Goal: Task Accomplishment & Management: Manage account settings

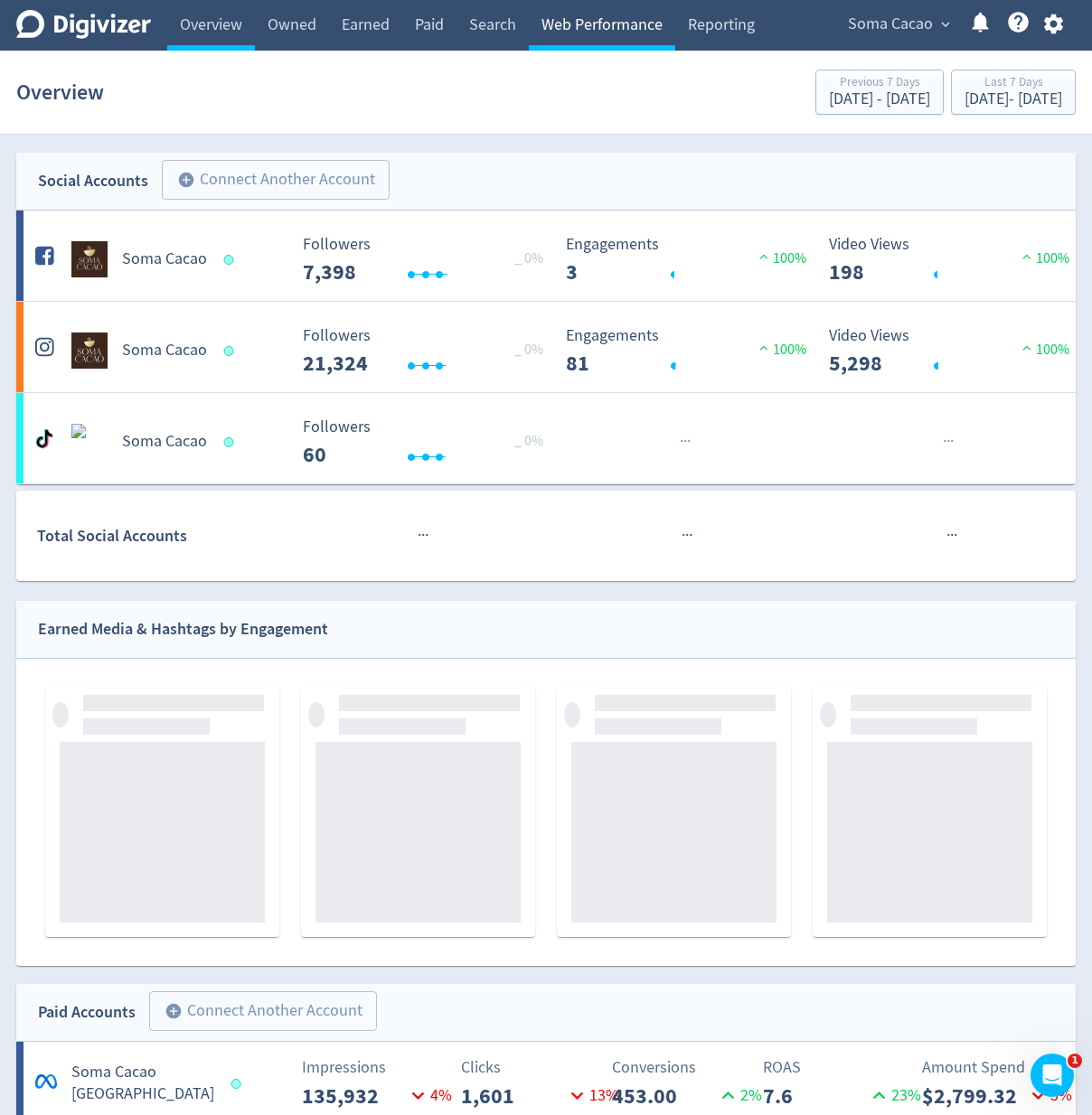
click at [635, 35] on link "Web Performance" at bounding box center [602, 25] width 146 height 51
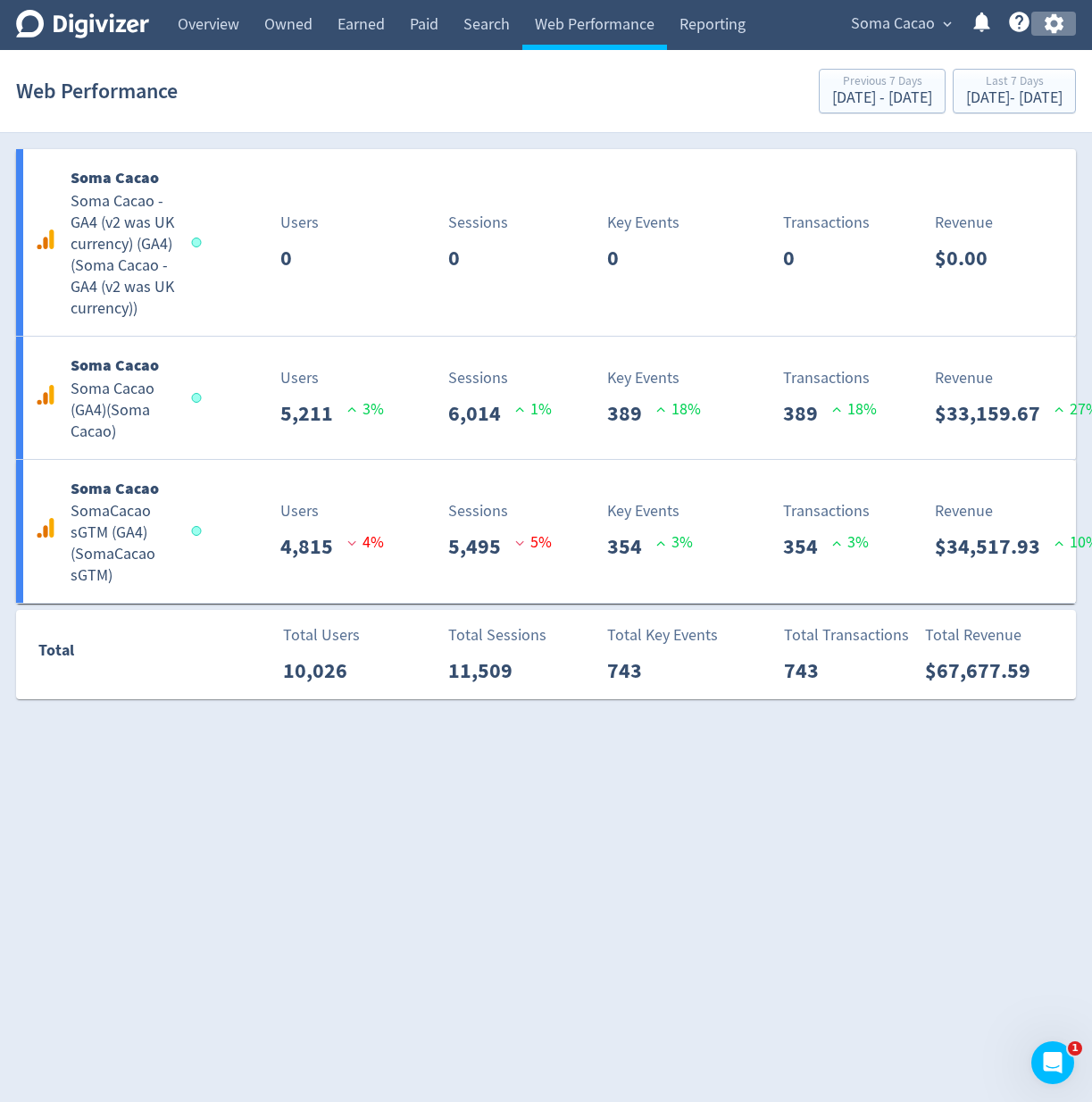
click at [1051, 28] on icon "button" at bounding box center [1054, 25] width 19 height 20
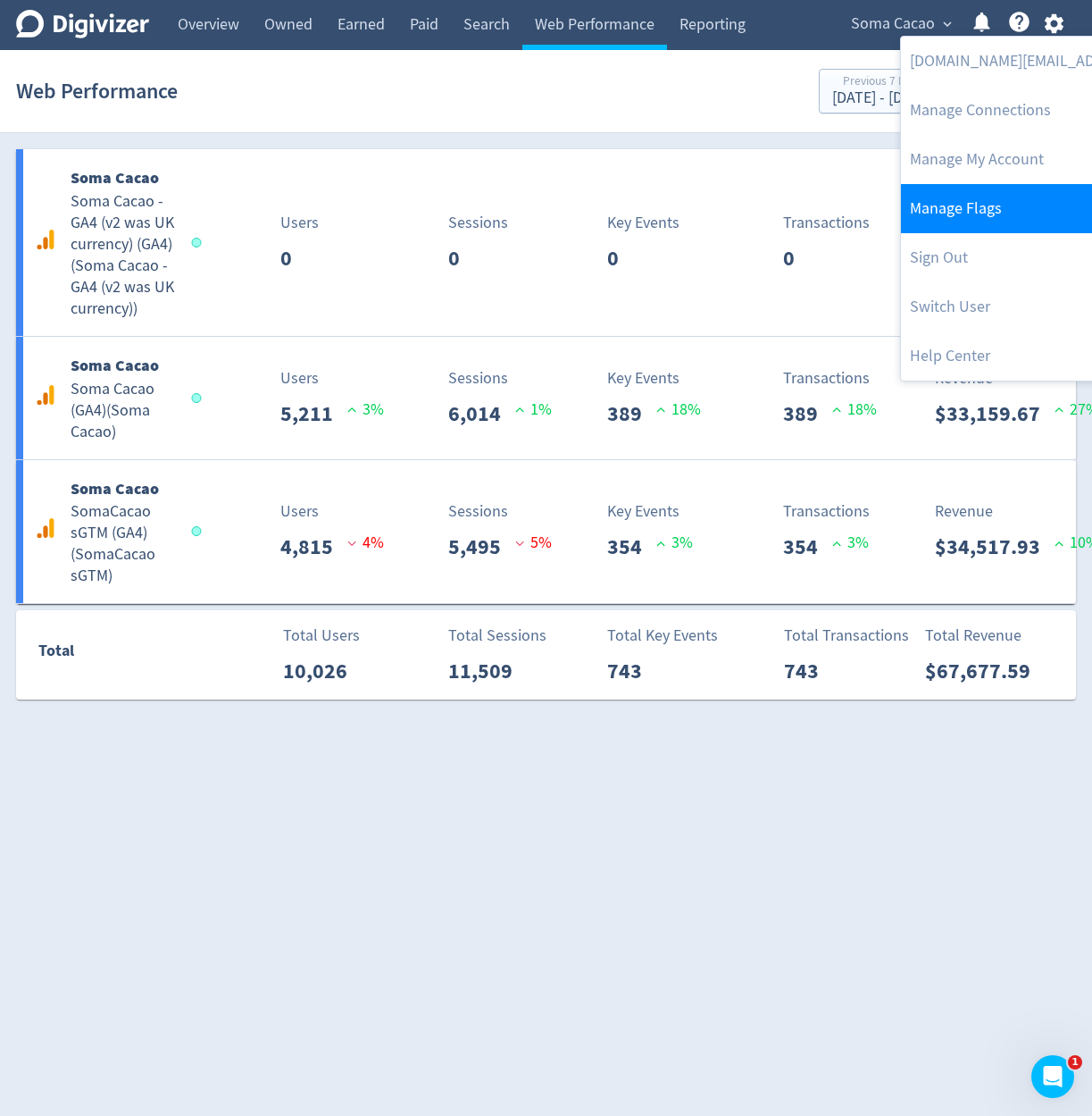
click at [1009, 213] on link "Manage Flags" at bounding box center [1083, 208] width 365 height 49
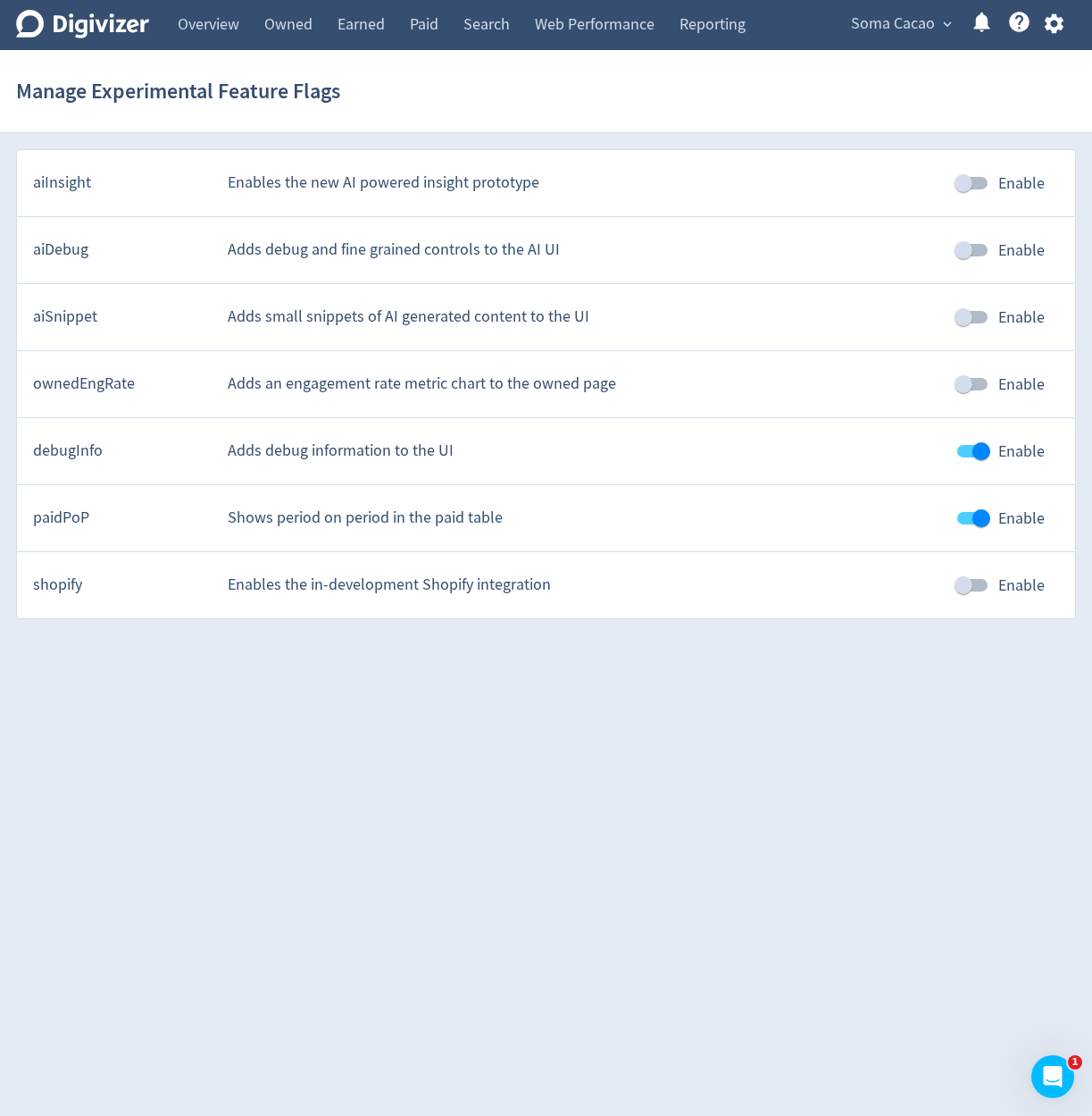
click at [971, 588] on input "Enable" at bounding box center [963, 585] width 101 height 34
checkbox input "true"
click at [635, 32] on link "Web Performance" at bounding box center [595, 25] width 144 height 50
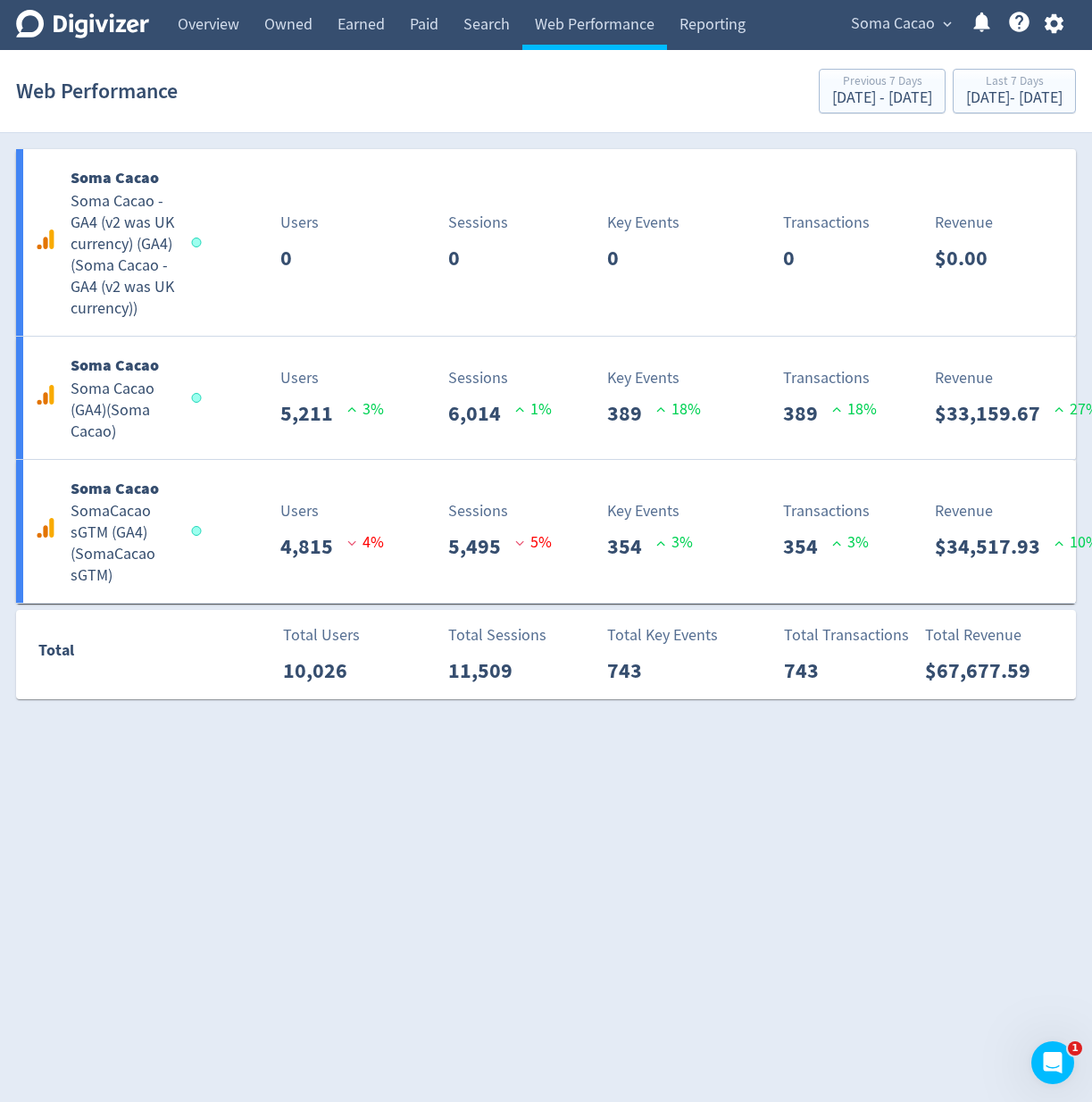
click at [773, 719] on html "Digivizer Logo Mark Digivizer Logo Overview Owned Earned Paid Search Web Perfor…" at bounding box center [546, 359] width 1092 height 719
click at [231, 37] on link "Overview" at bounding box center [208, 25] width 87 height 50
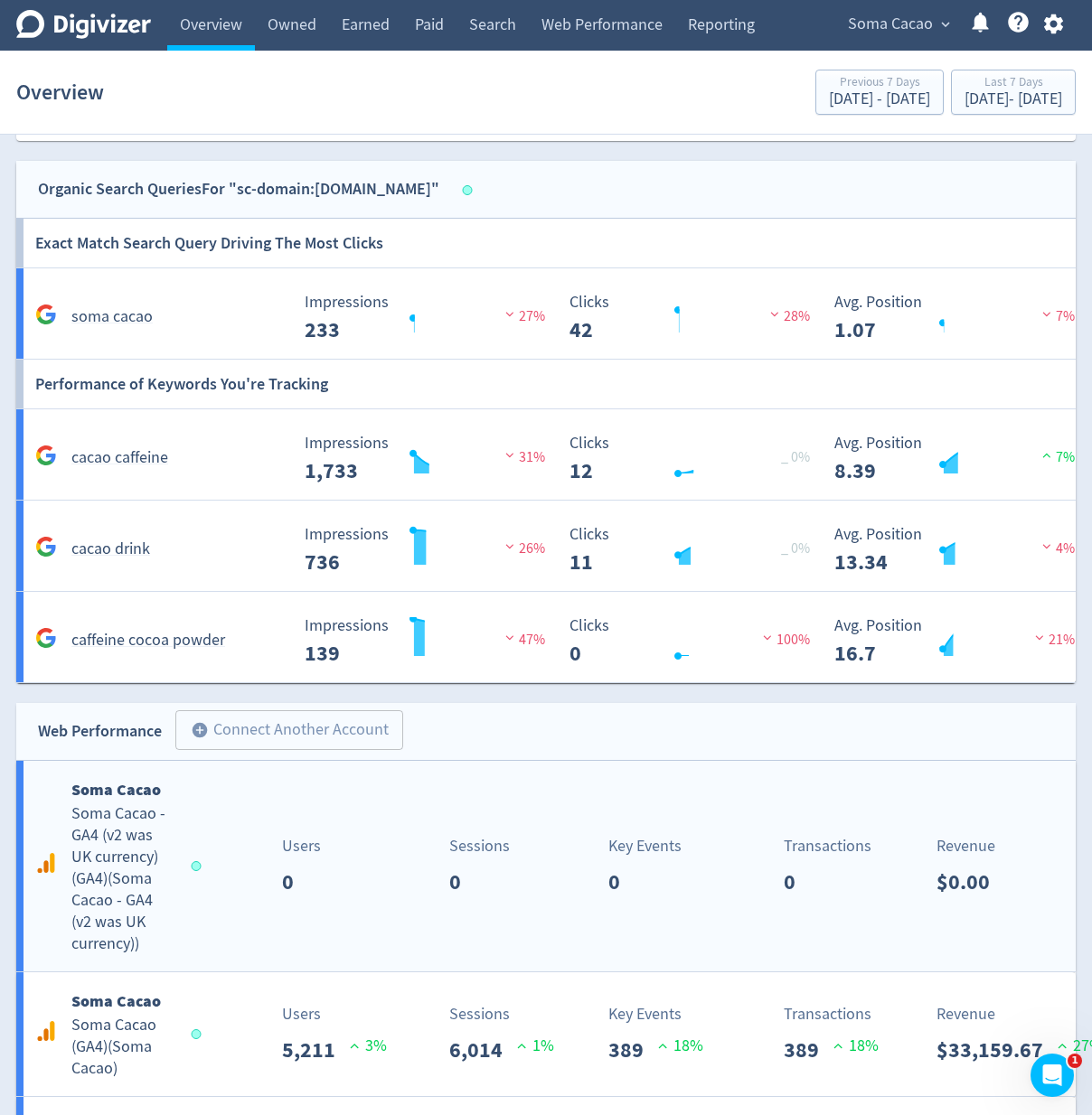
scroll to position [1767, 0]
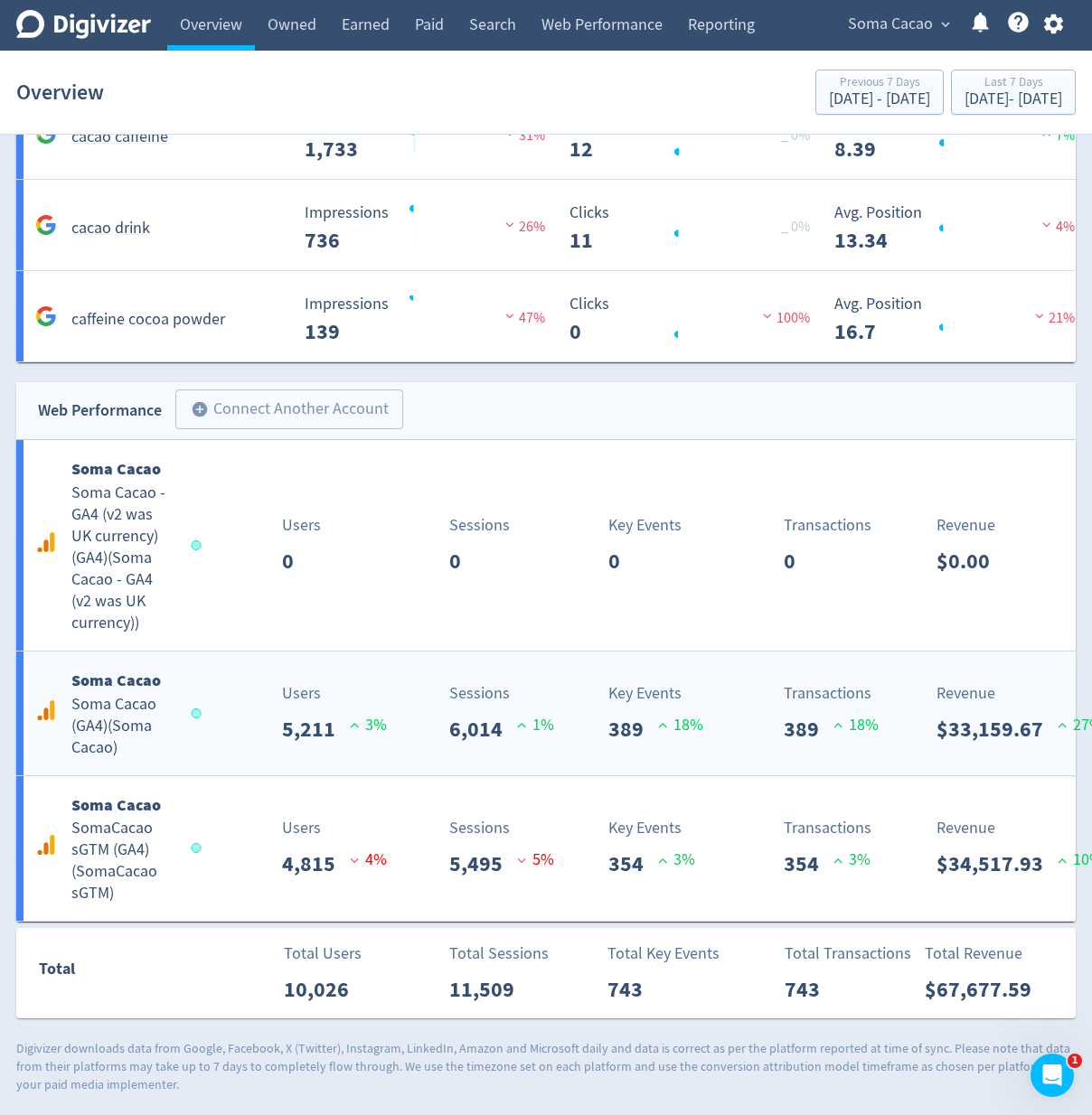
scroll to position [1767, 0]
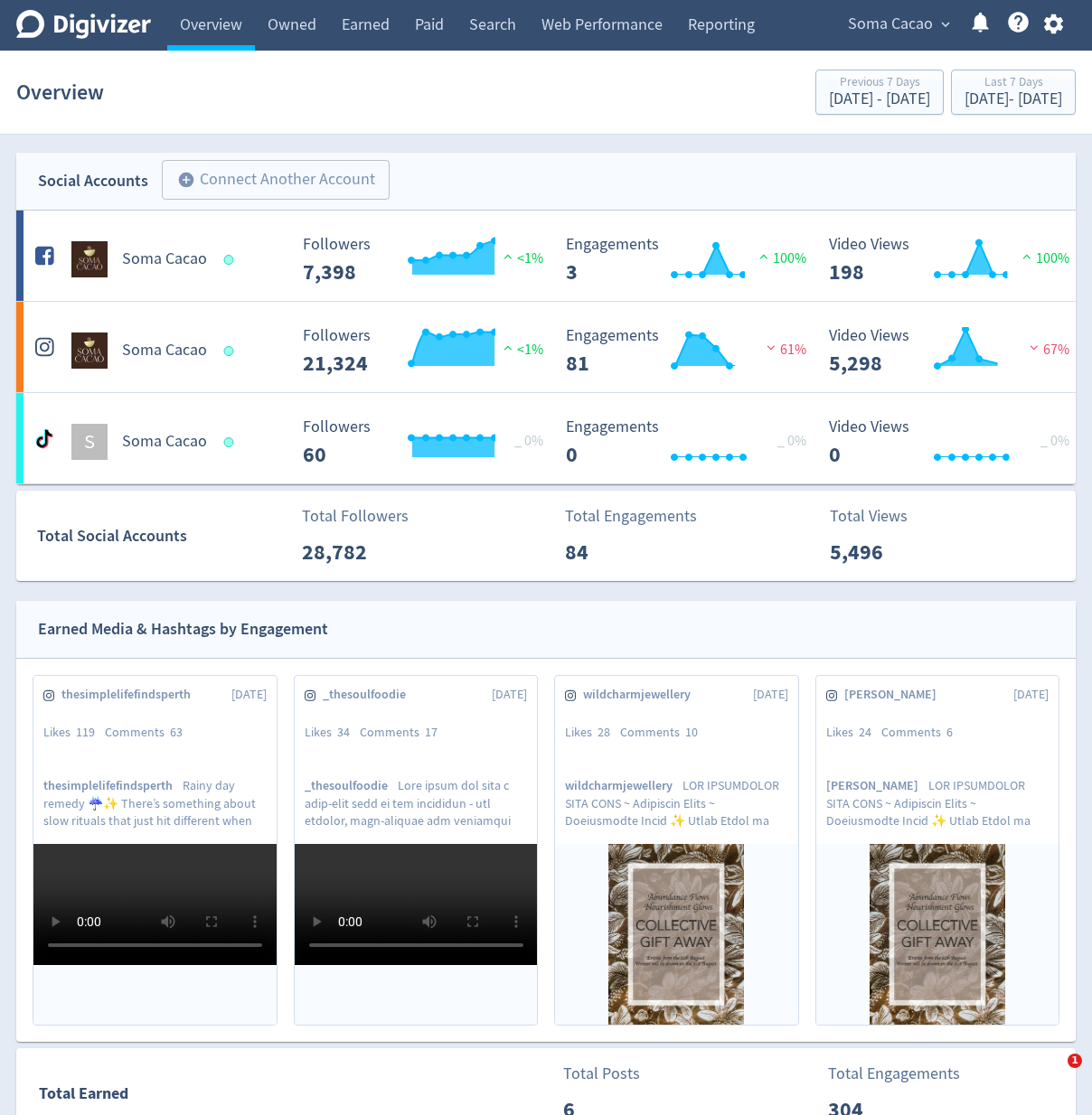
click at [1058, 38] on div "Soma Cacao expand_more Help Center - Searchable support on using Digivizer" at bounding box center [951, 25] width 248 height 51
click at [1052, 29] on icon "button" at bounding box center [1052, 25] width 19 height 20
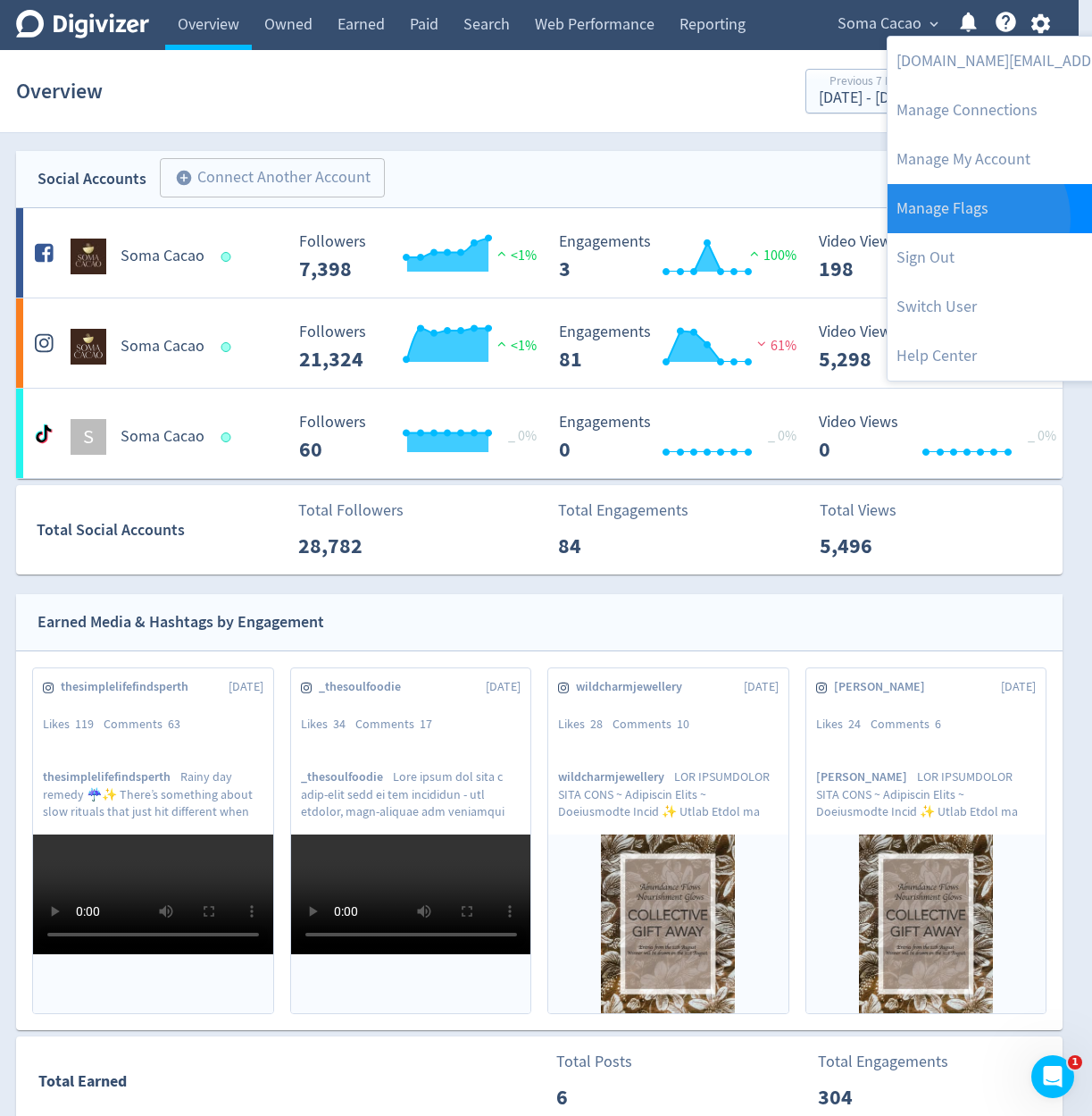
click at [975, 218] on link "Manage Flags" at bounding box center [1070, 208] width 365 height 49
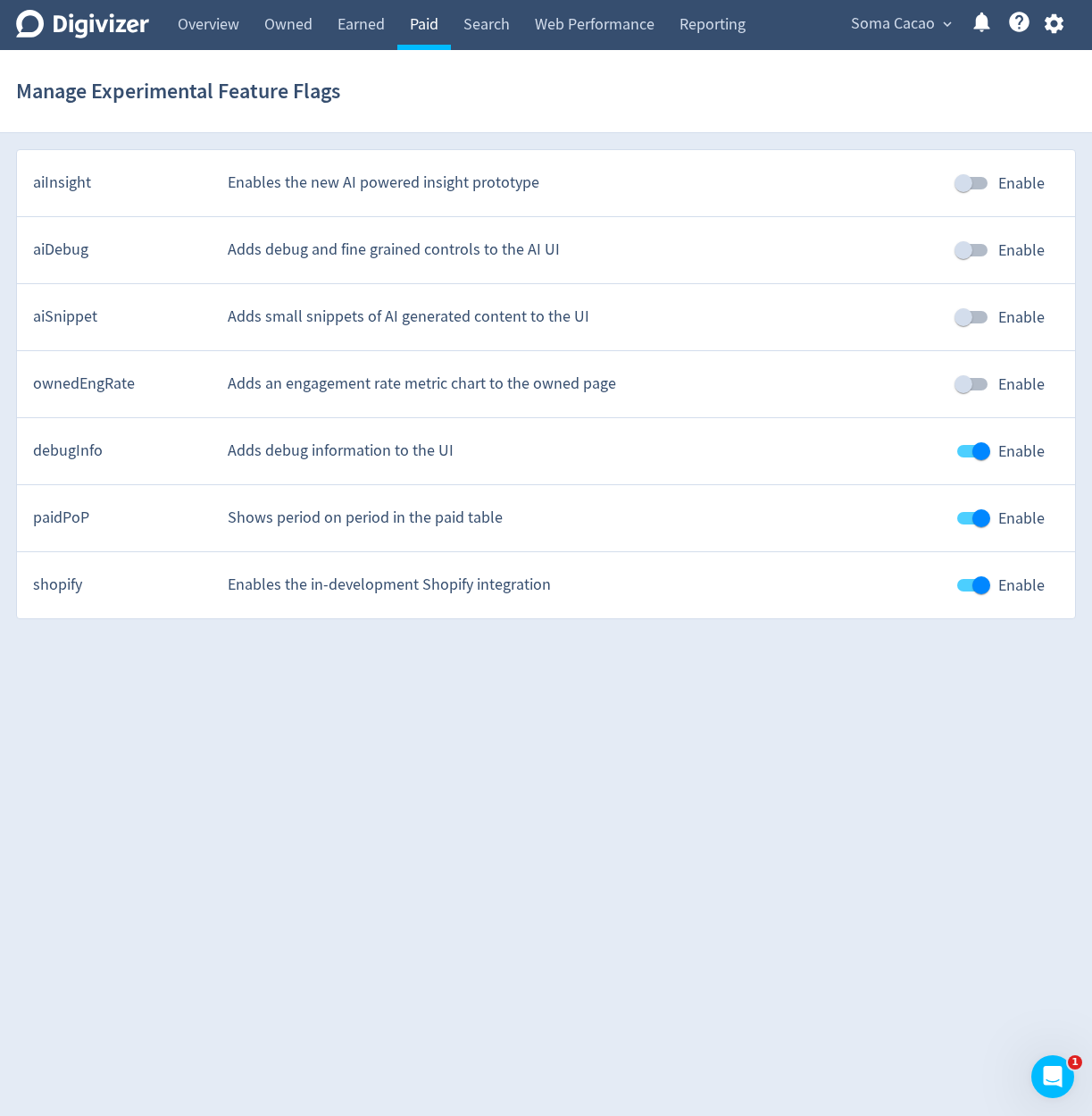
click at [408, 39] on link "Paid" at bounding box center [424, 25] width 54 height 50
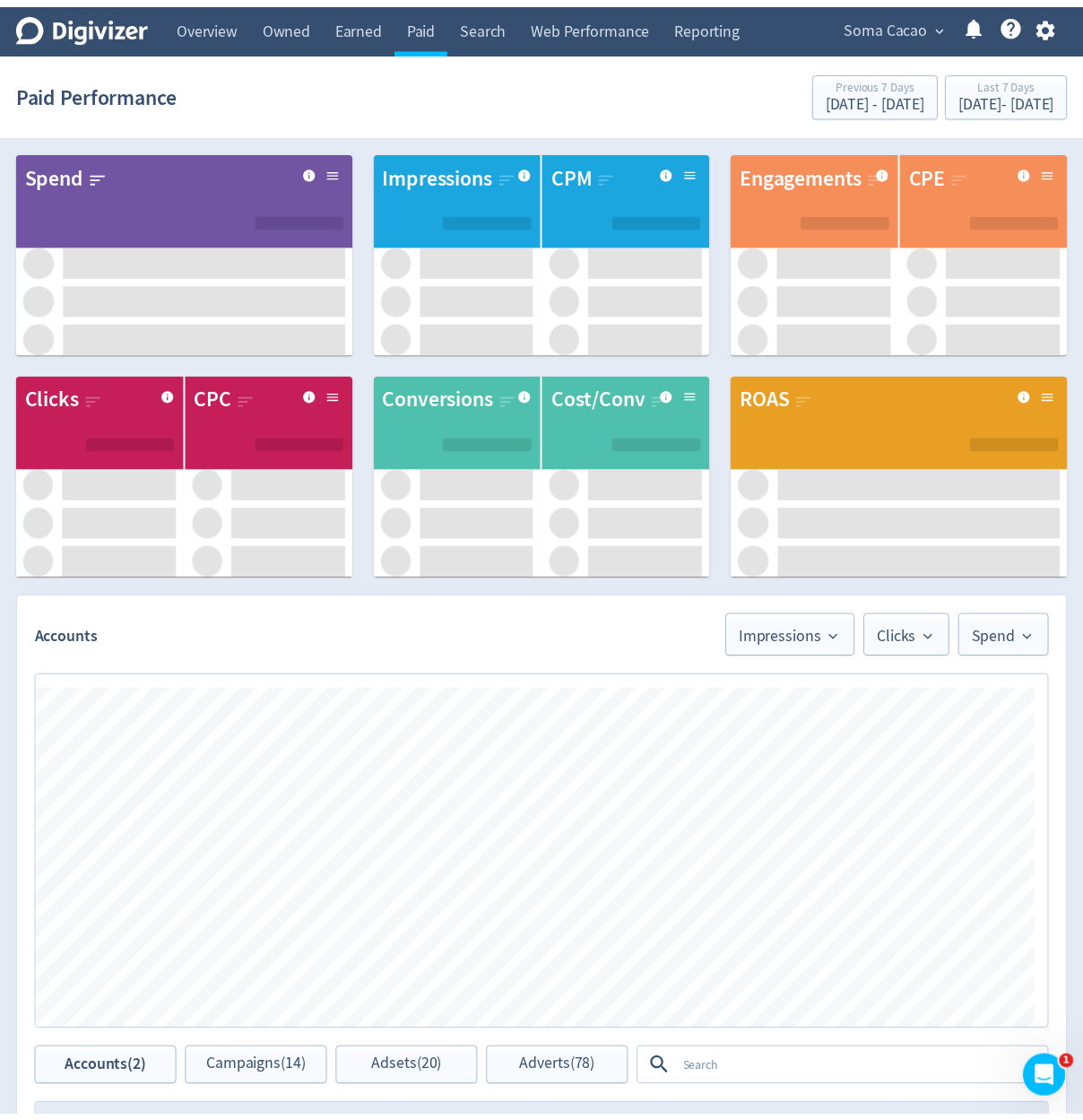
scroll to position [624, 0]
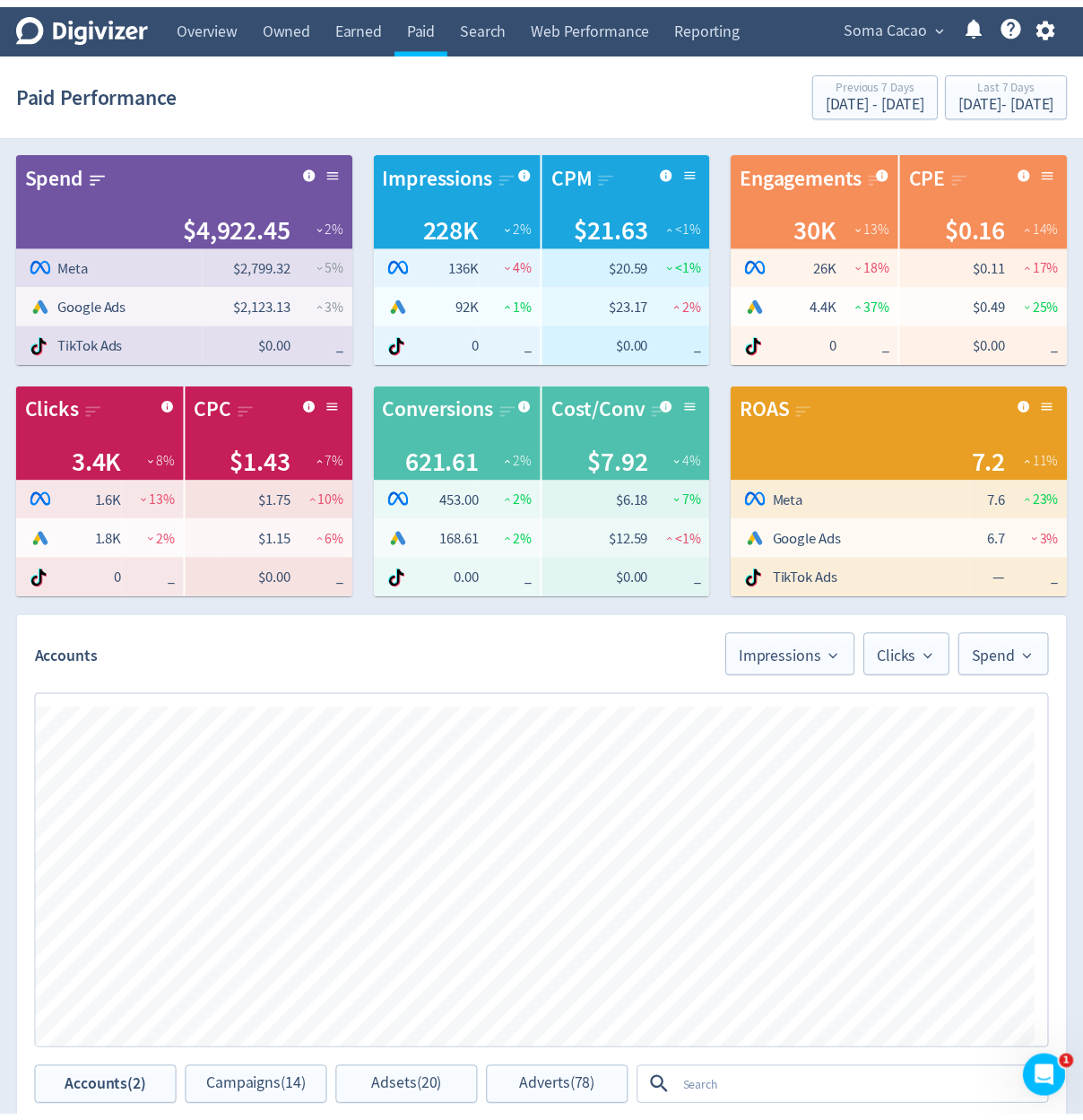
scroll to position [624, 0]
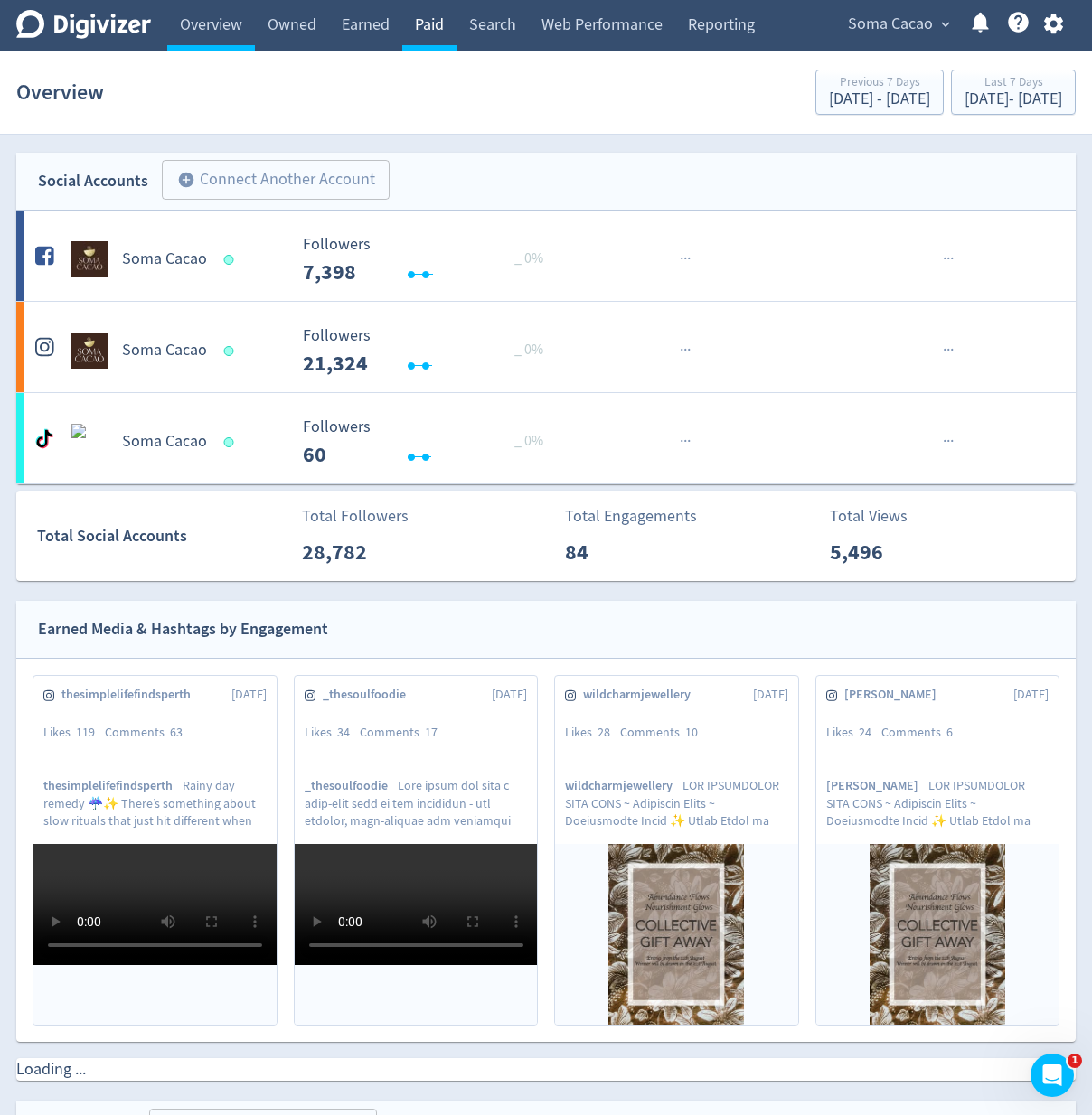
click at [440, 29] on link "Paid" at bounding box center [429, 25] width 55 height 51
